Goal: Task Accomplishment & Management: Use online tool/utility

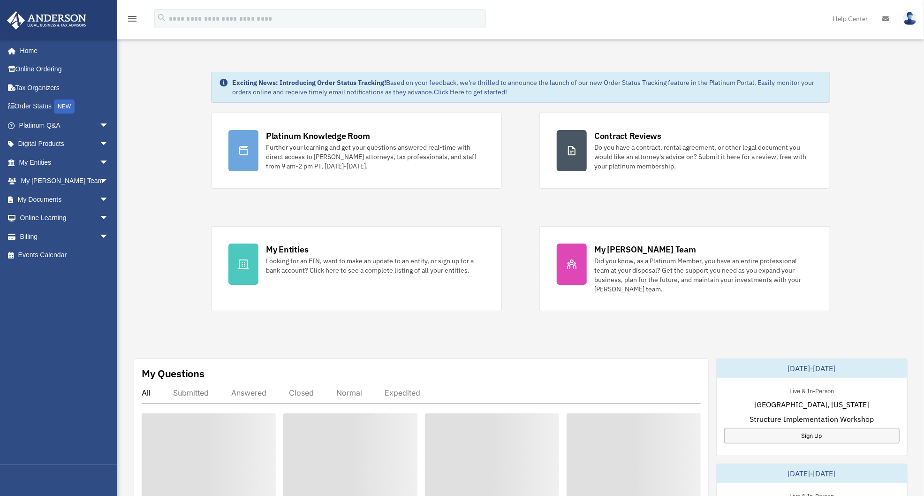
click at [738, 8] on div "menu search Site Menu add [EMAIL_ADDRESS][DOMAIN_NAME] My Profile Reset Passwor…" at bounding box center [462, 23] width 910 height 32
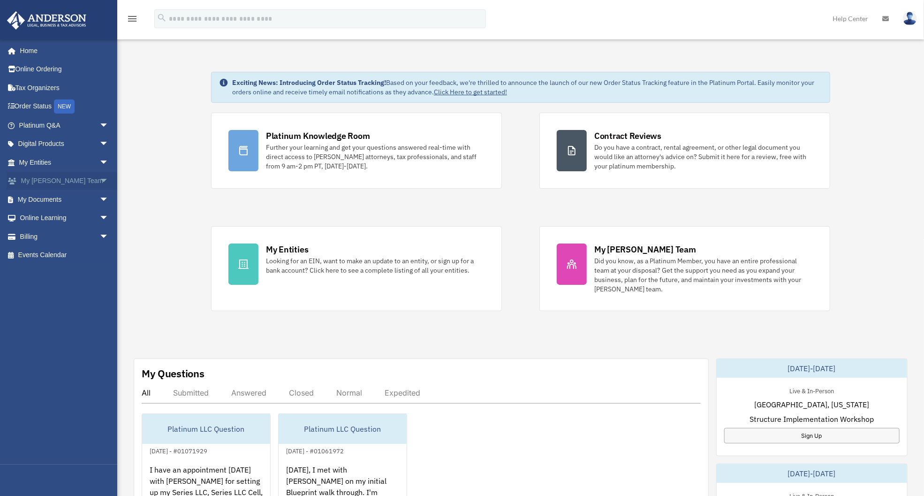
click at [99, 181] on span "arrow_drop_down" at bounding box center [108, 181] width 19 height 19
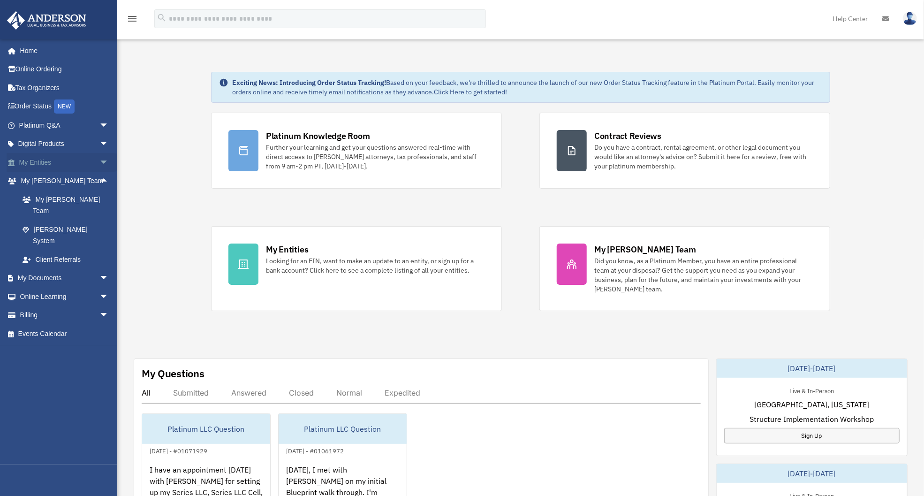
click at [64, 167] on link "My Entities arrow_drop_down" at bounding box center [65, 162] width 116 height 19
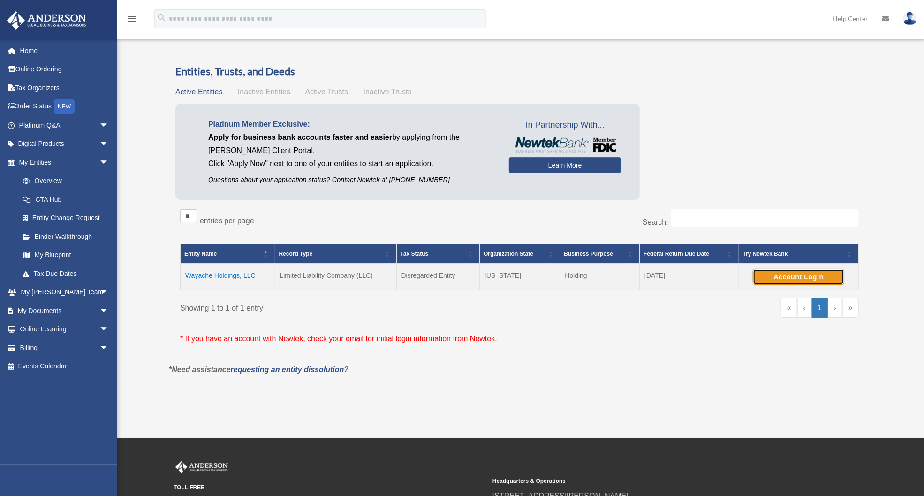
click at [775, 280] on button "Account Login" at bounding box center [798, 277] width 91 height 16
click at [778, 175] on div "Platinum Member Exclusive: Apply for business bank accounts faster and easier b…" at bounding box center [519, 154] width 688 height 101
